Goal: Navigation & Orientation: Find specific page/section

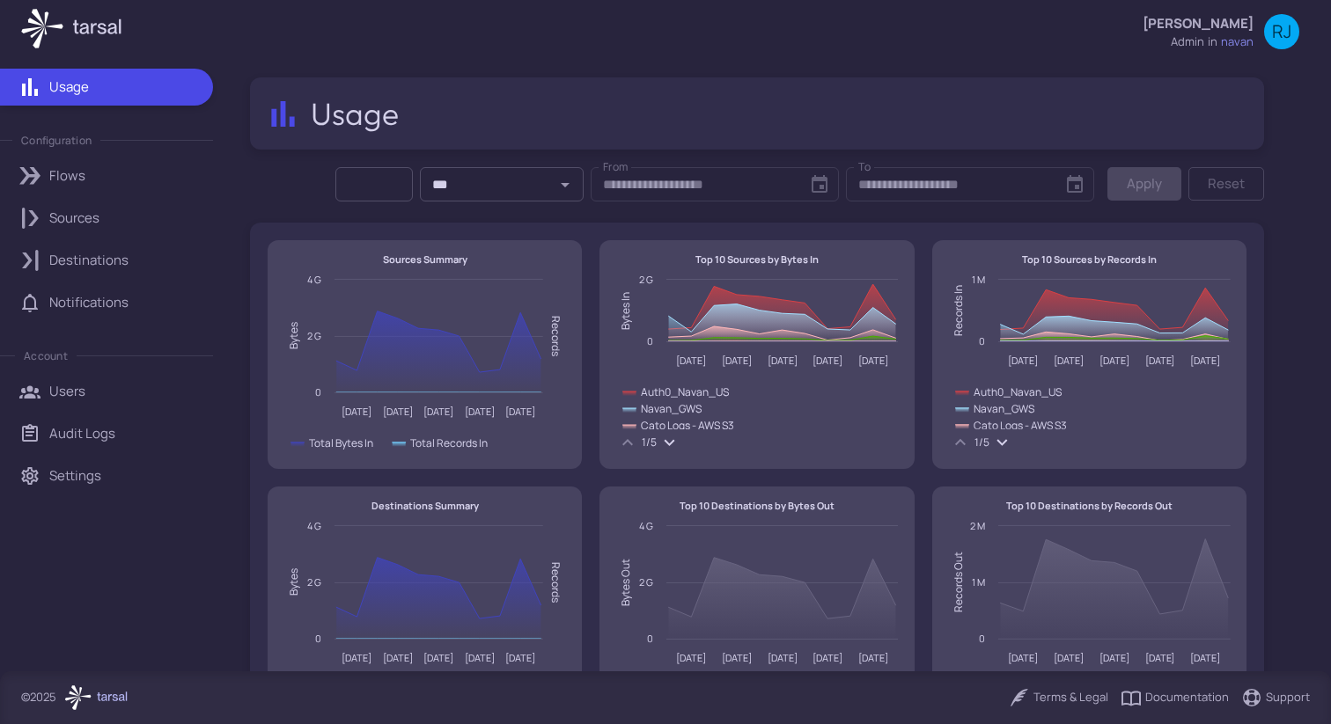
click at [112, 694] on icon at bounding box center [96, 698] width 72 height 25
click at [1196, 702] on div "Documentation" at bounding box center [1175, 698] width 108 height 21
click at [68, 423] on link "Audit Logs" at bounding box center [106, 433] width 213 height 37
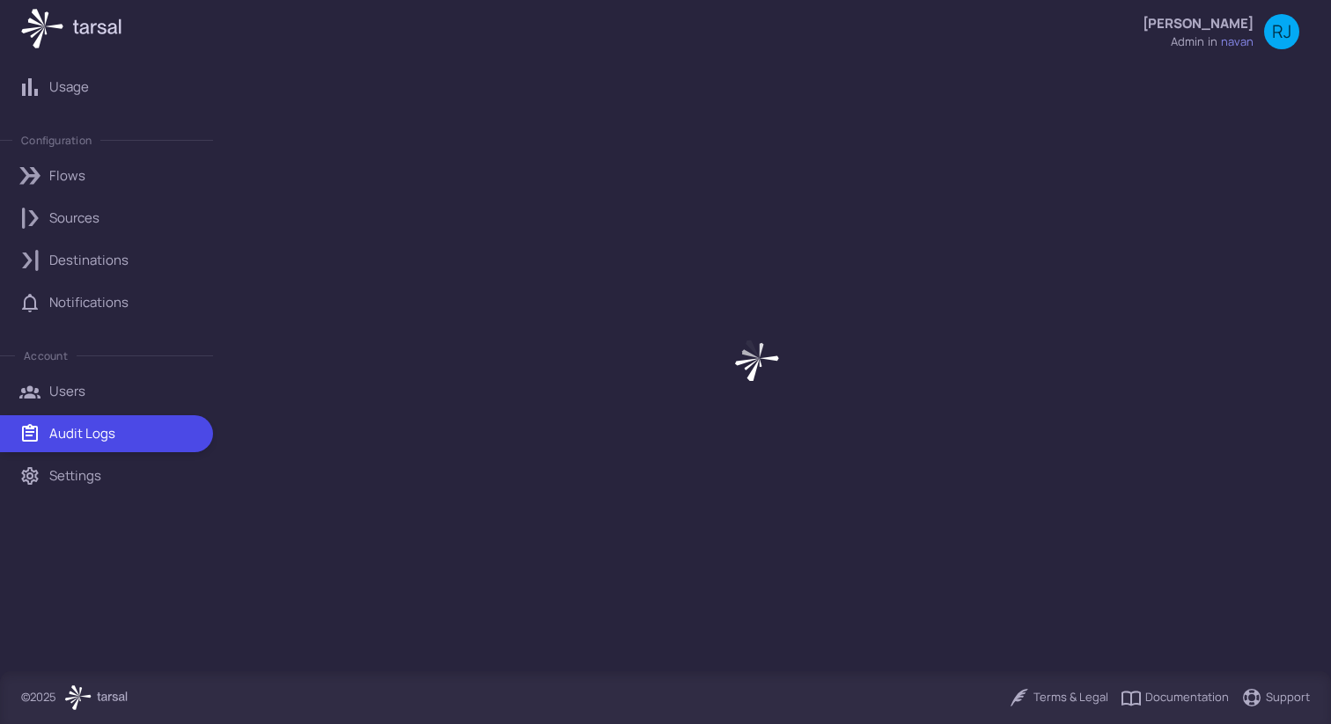
click at [88, 169] on div "Flows" at bounding box center [124, 175] width 151 height 19
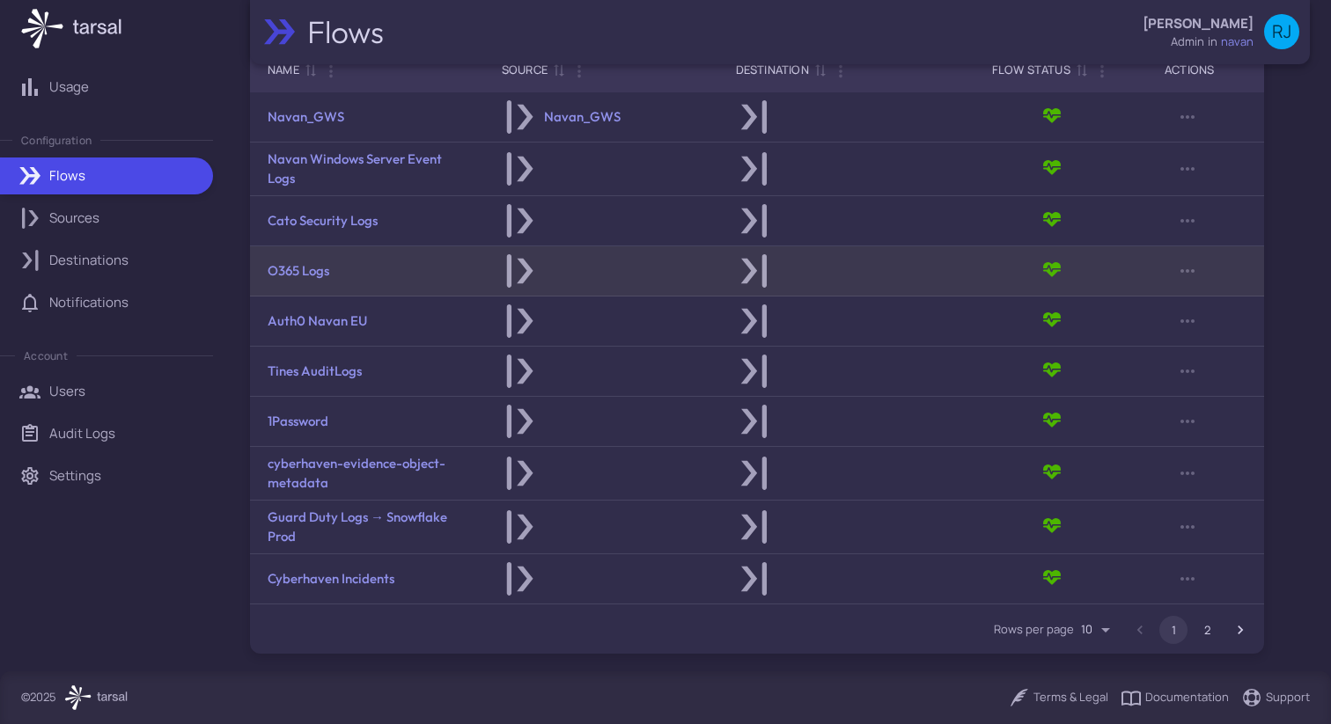
scroll to position [107, 0]
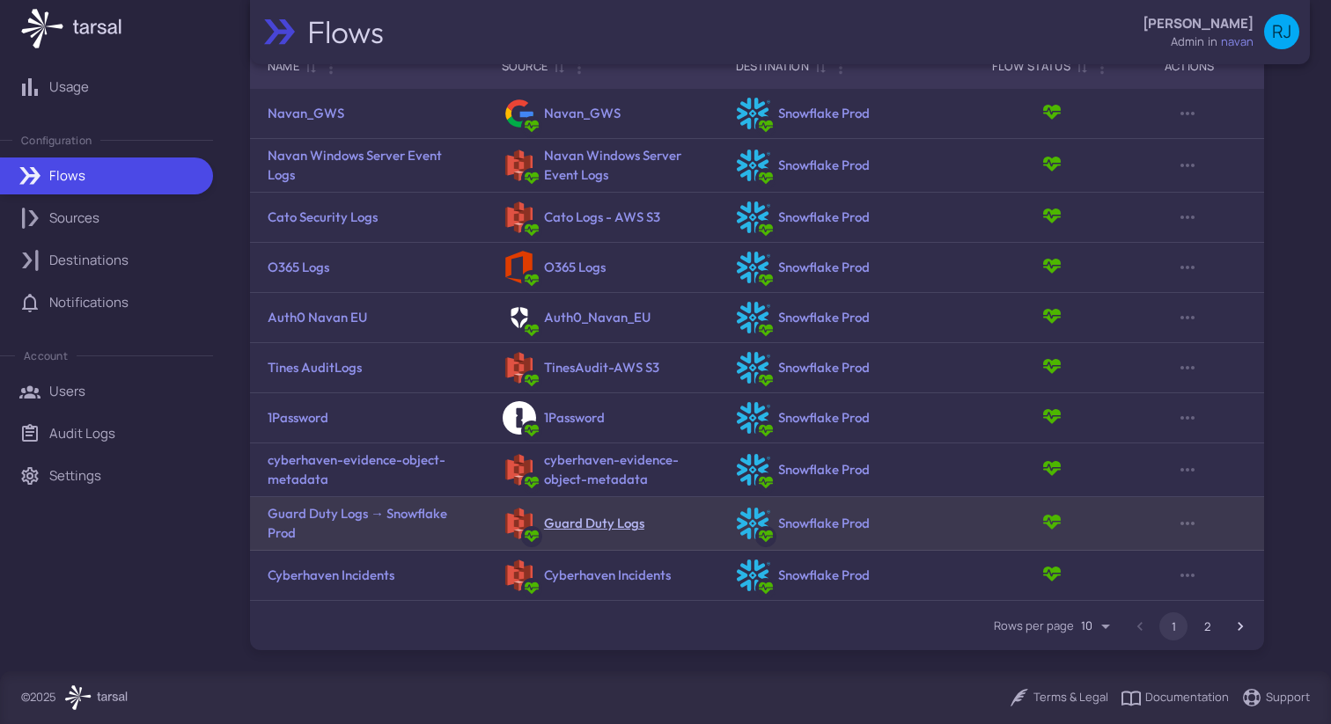
click at [571, 525] on link "Guard Duty Logs" at bounding box center [594, 523] width 100 height 17
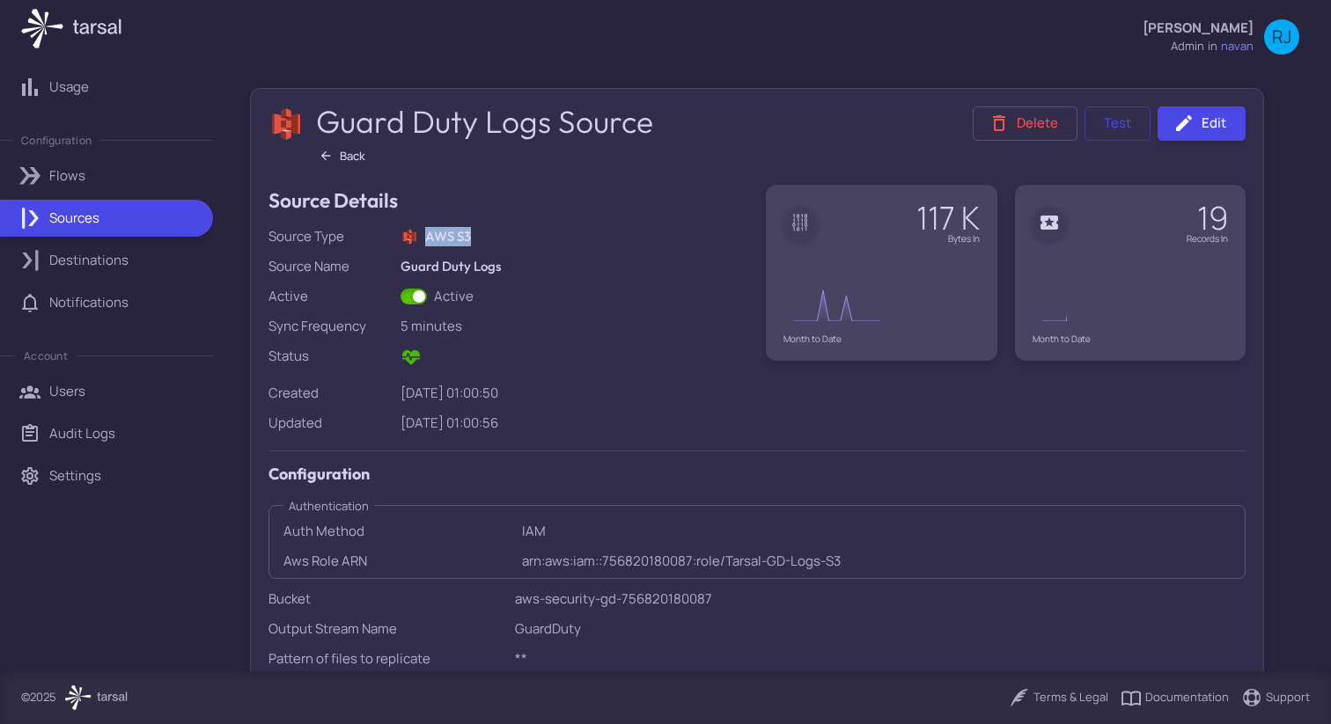
drag, startPoint x: 427, startPoint y: 236, endPoint x: 480, endPoint y: 236, distance: 52.8
click at [480, 236] on div "AWS S3" at bounding box center [575, 236] width 348 height 19
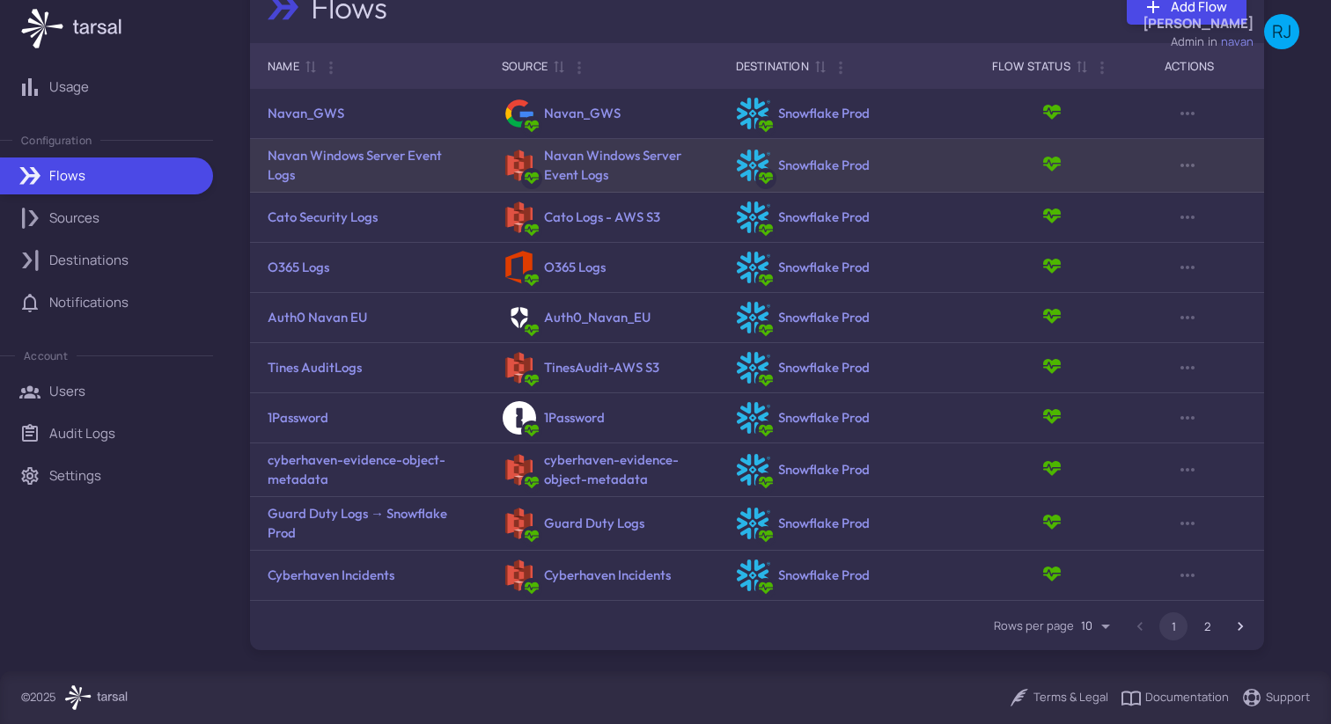
scroll to position [107, 0]
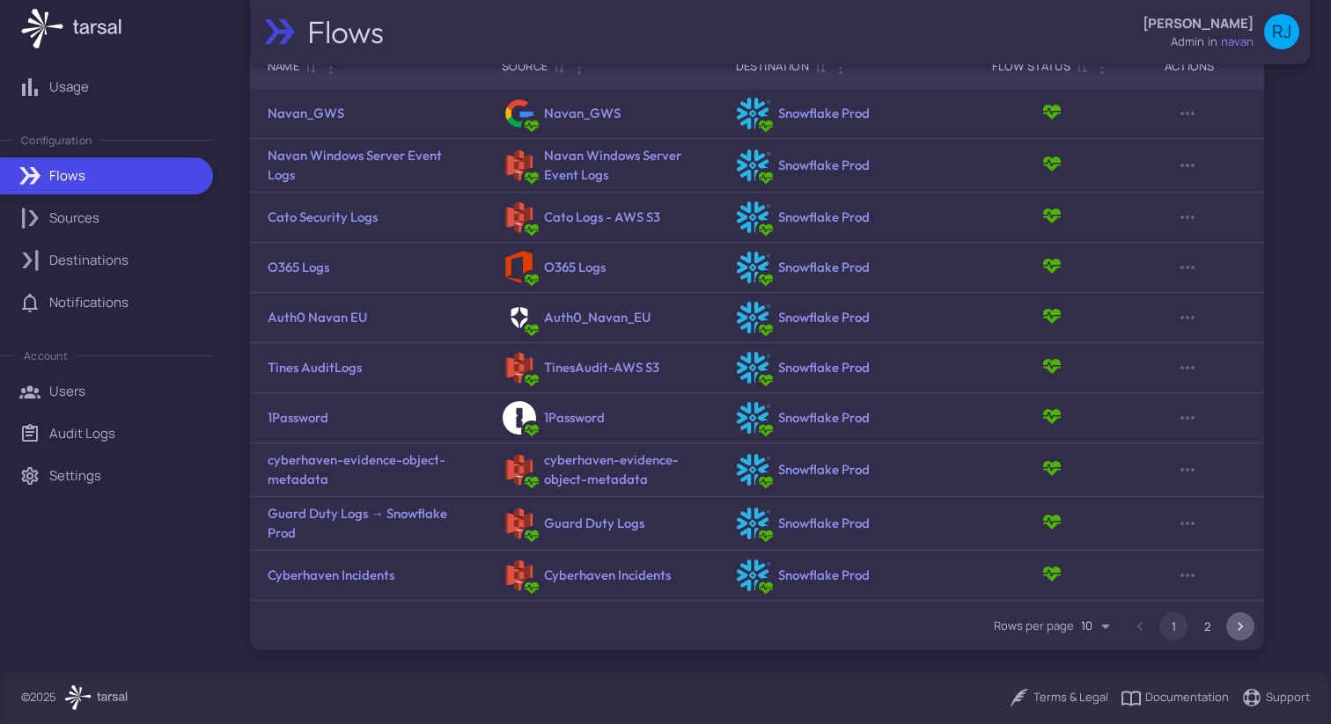
click at [1242, 632] on icon "Go to next page" at bounding box center [1241, 627] width 18 height 18
